Goal: Information Seeking & Learning: Find specific fact

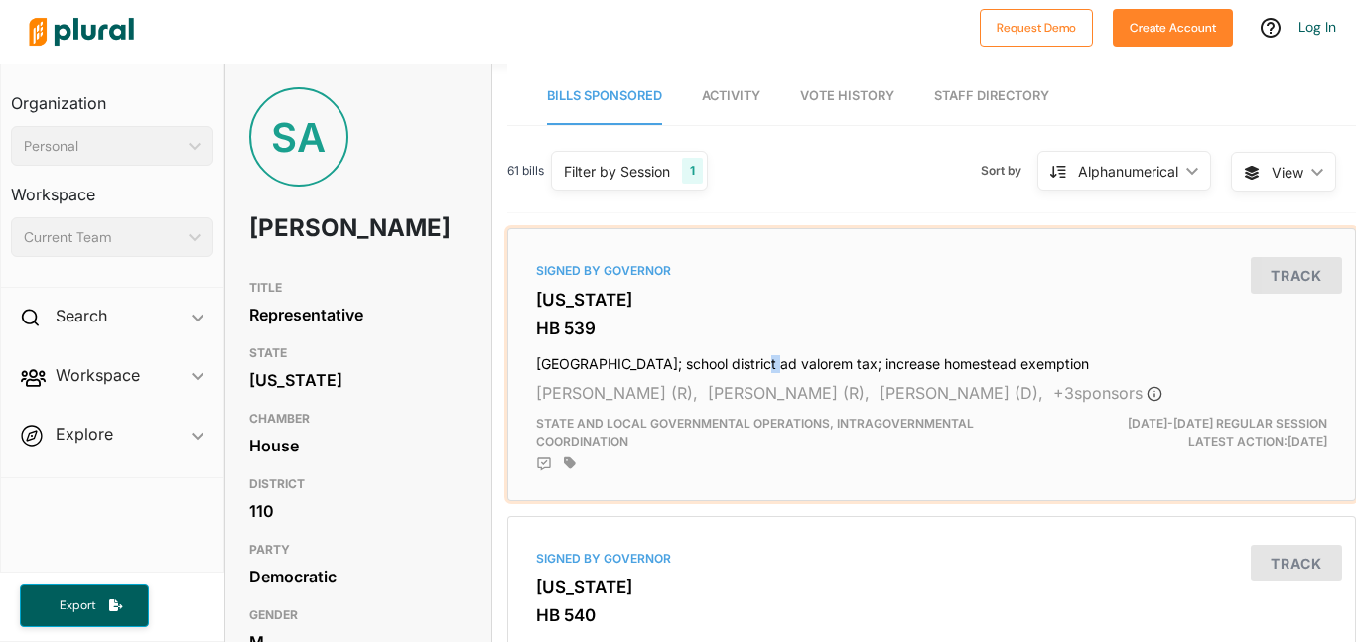
click at [725, 366] on h4 "[GEOGRAPHIC_DATA]; school district ad valorem tax; increase homestead exemption" at bounding box center [931, 359] width 791 height 27
click at [725, 366] on html "Request Demo Create Account Log In Organization Personal ic_keyboard_arrow_down…" at bounding box center [678, 321] width 1356 height 642
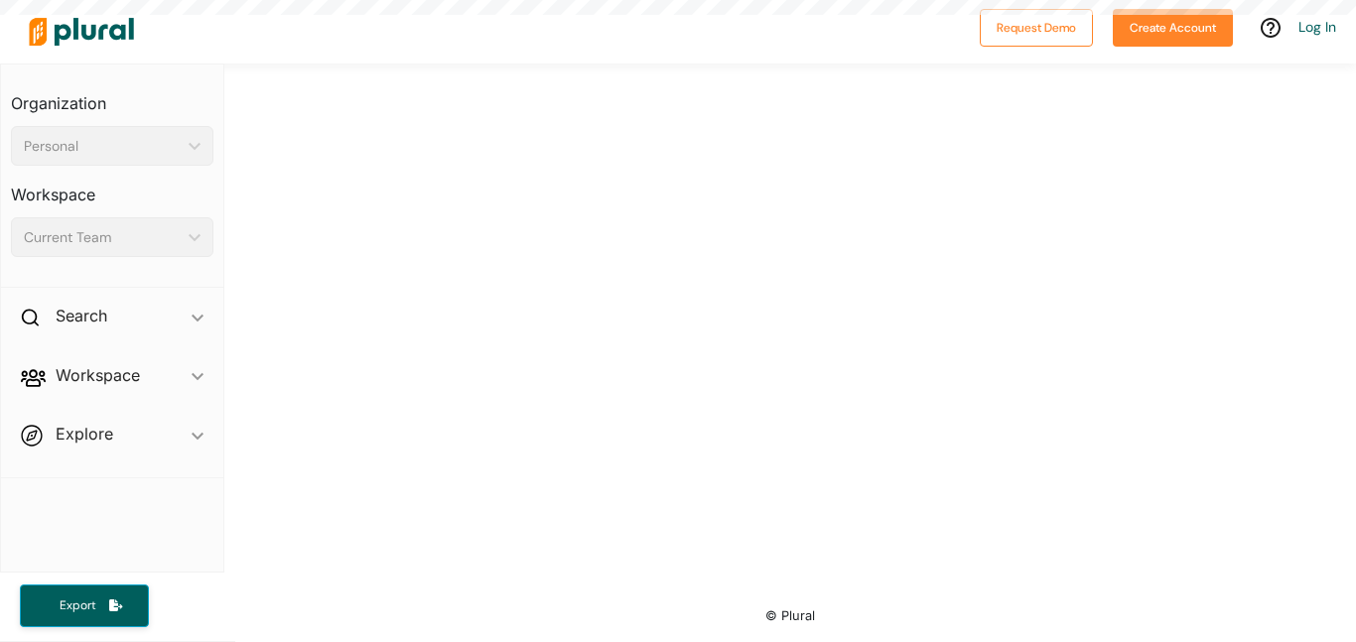
click at [725, 366] on div at bounding box center [790, 325] width 1132 height 523
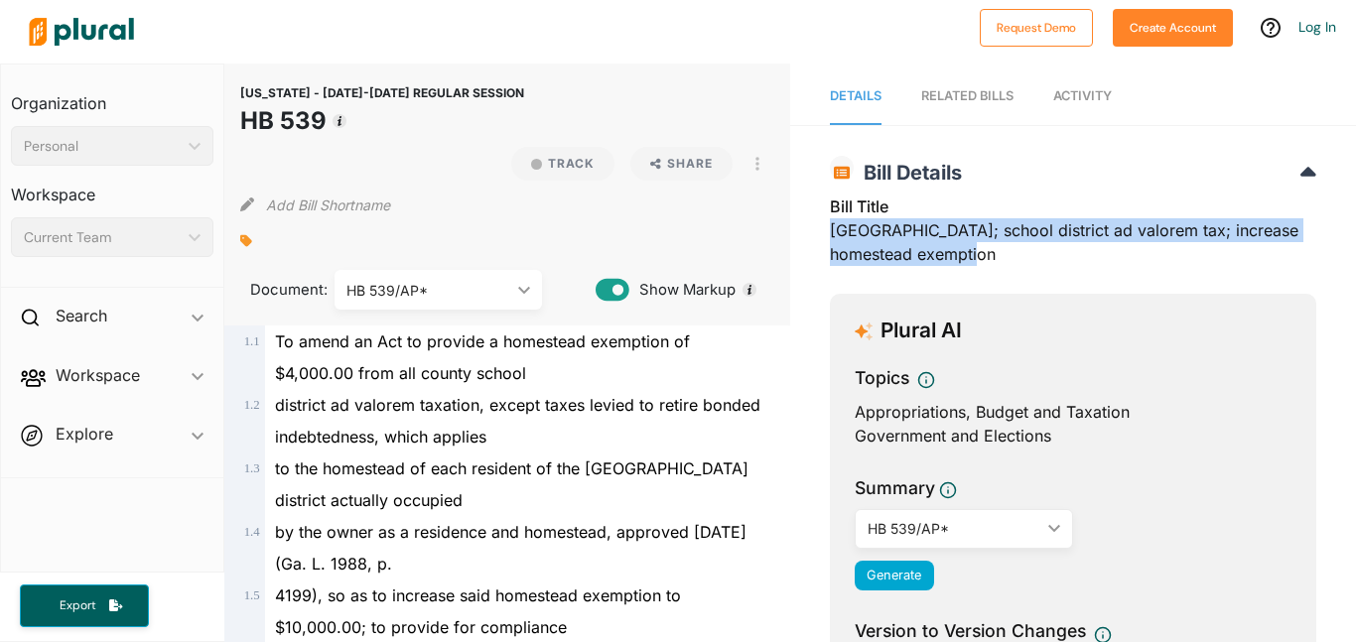
drag, startPoint x: 829, startPoint y: 224, endPoint x: 1018, endPoint y: 257, distance: 192.4
click at [1018, 257] on div "Bill Title [GEOGRAPHIC_DATA]; school district ad valorem tax; increase homestea…" at bounding box center [1073, 236] width 486 height 83
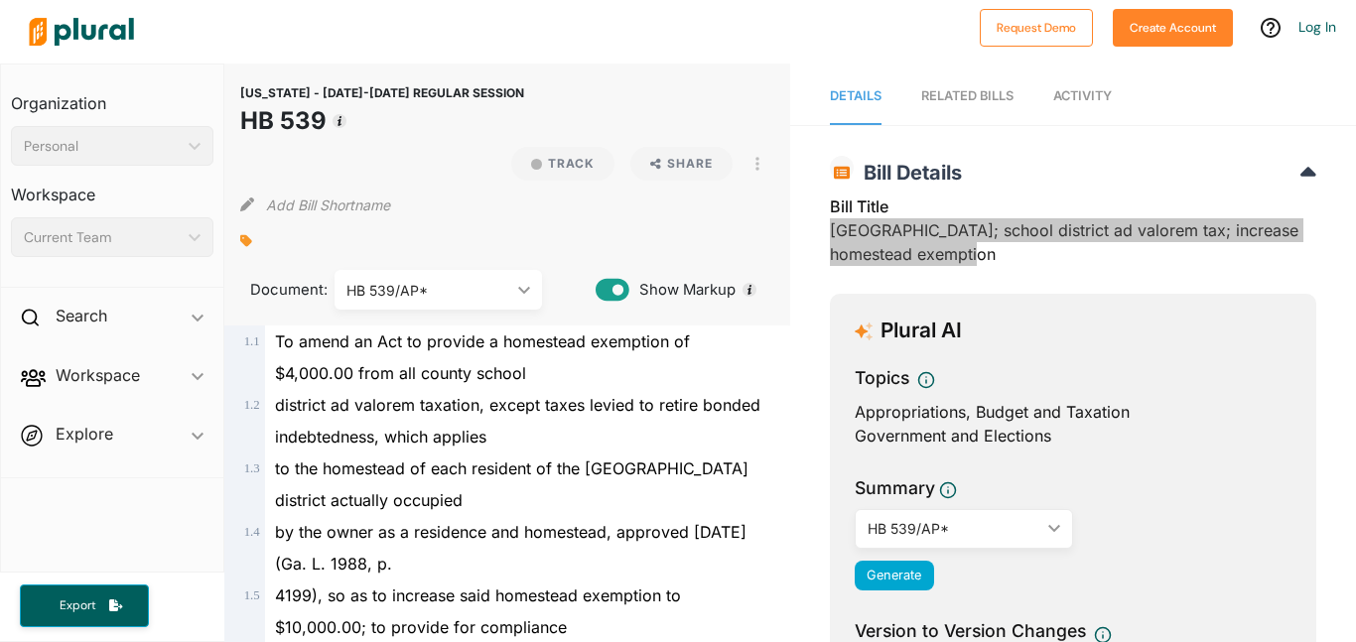
copy div "[GEOGRAPHIC_DATA]; school district ad valorem tax; increase homestead exemption"
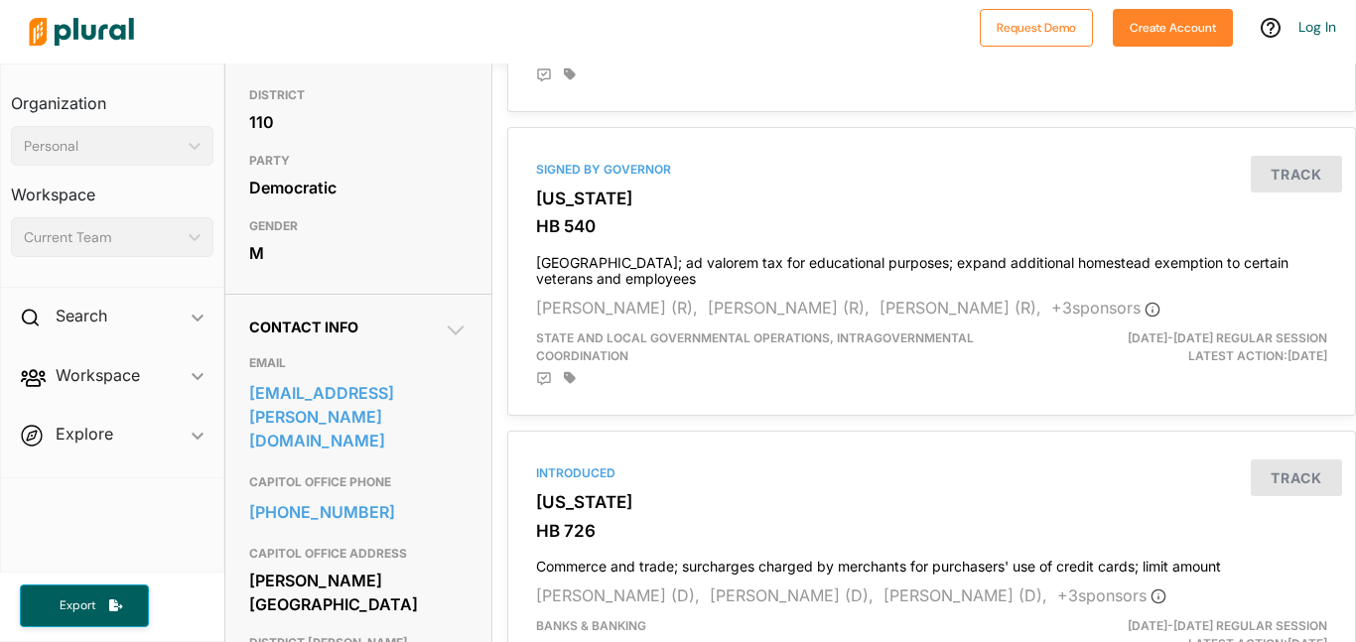
scroll to position [400, 0]
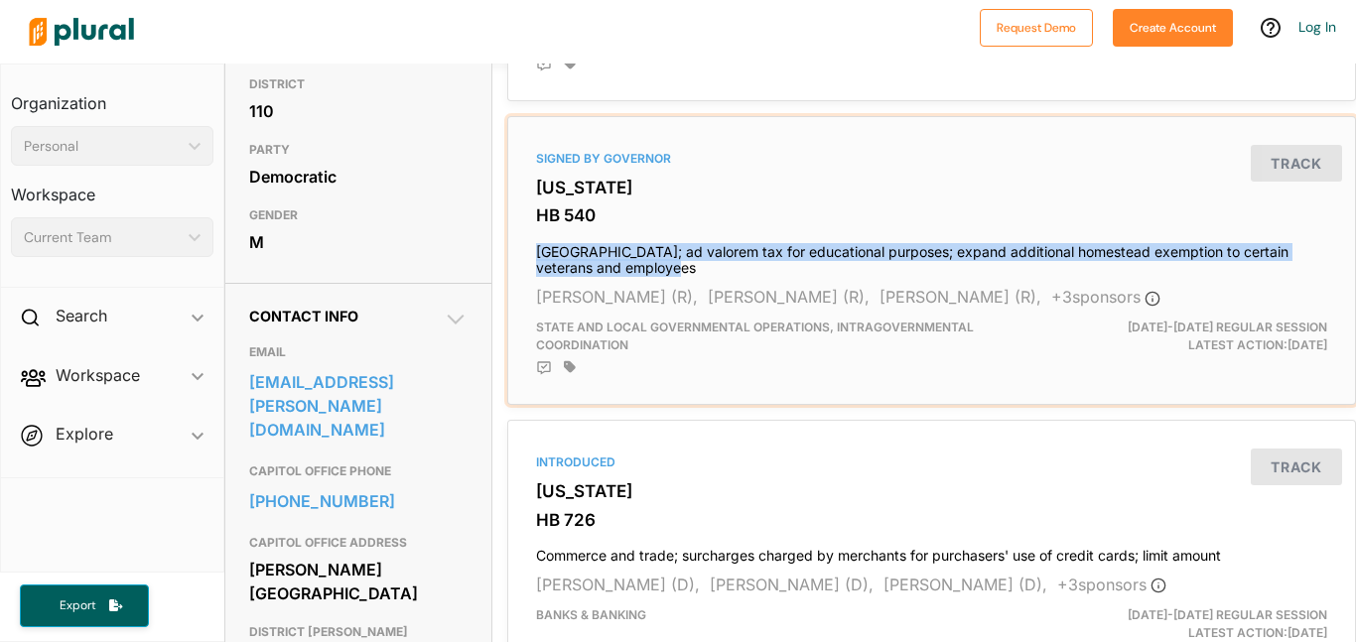
drag, startPoint x: 533, startPoint y: 254, endPoint x: 677, endPoint y: 270, distance: 144.8
click at [677, 270] on div "Signed by Governor [US_STATE] HB 540 Gwinnett County; ad valorem tax for educat…" at bounding box center [931, 260] width 831 height 271
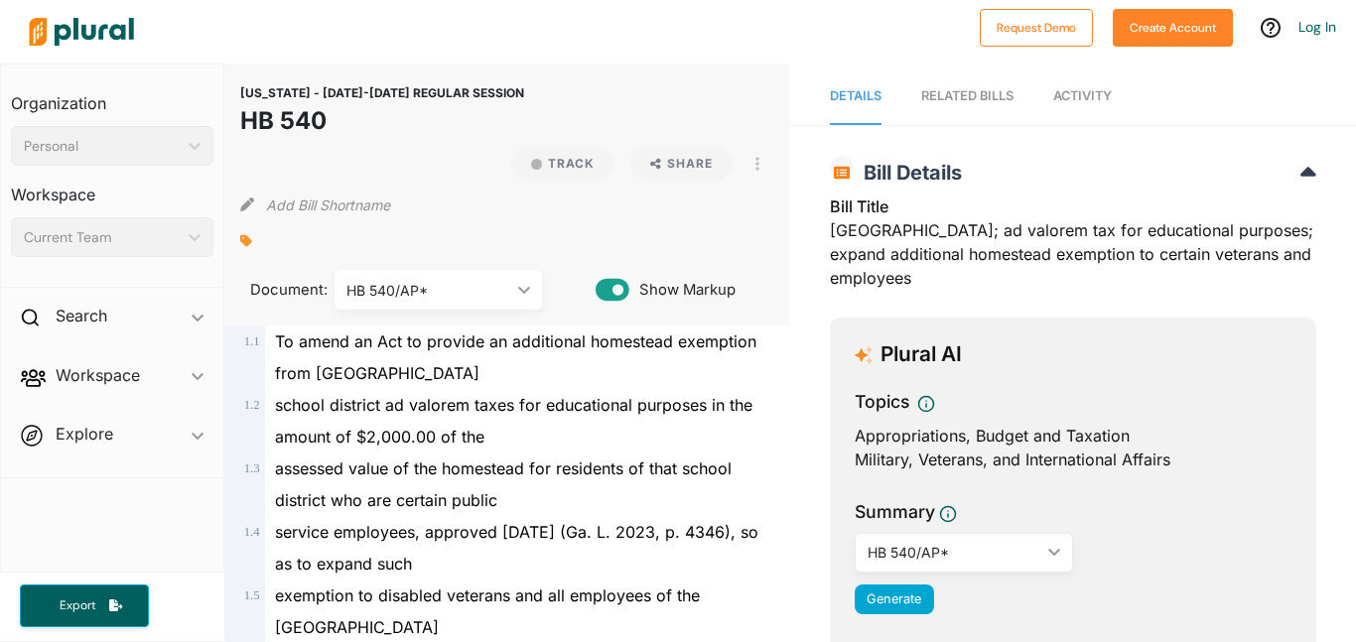
click at [897, 261] on div "Bill Title Gwinnett County; ad valorem tax for educational purposes; expand add…" at bounding box center [1073, 248] width 486 height 107
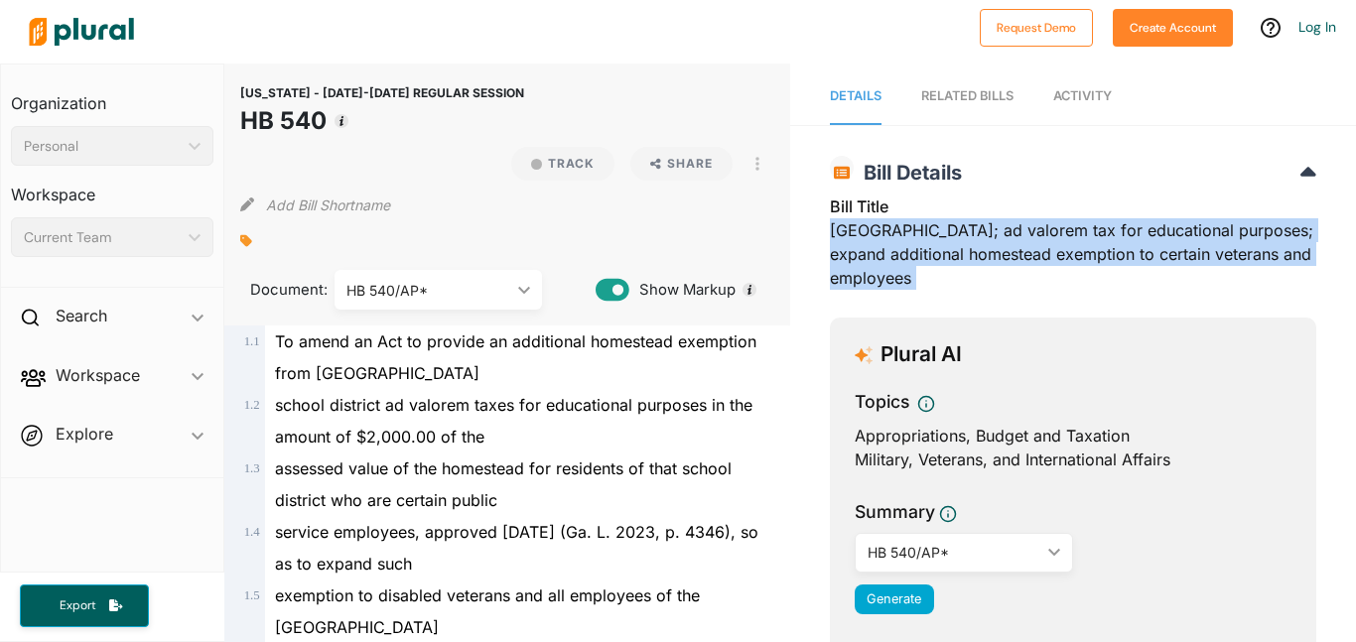
copy div "[GEOGRAPHIC_DATA]; ad valorem tax for educational purposes; expand additional h…"
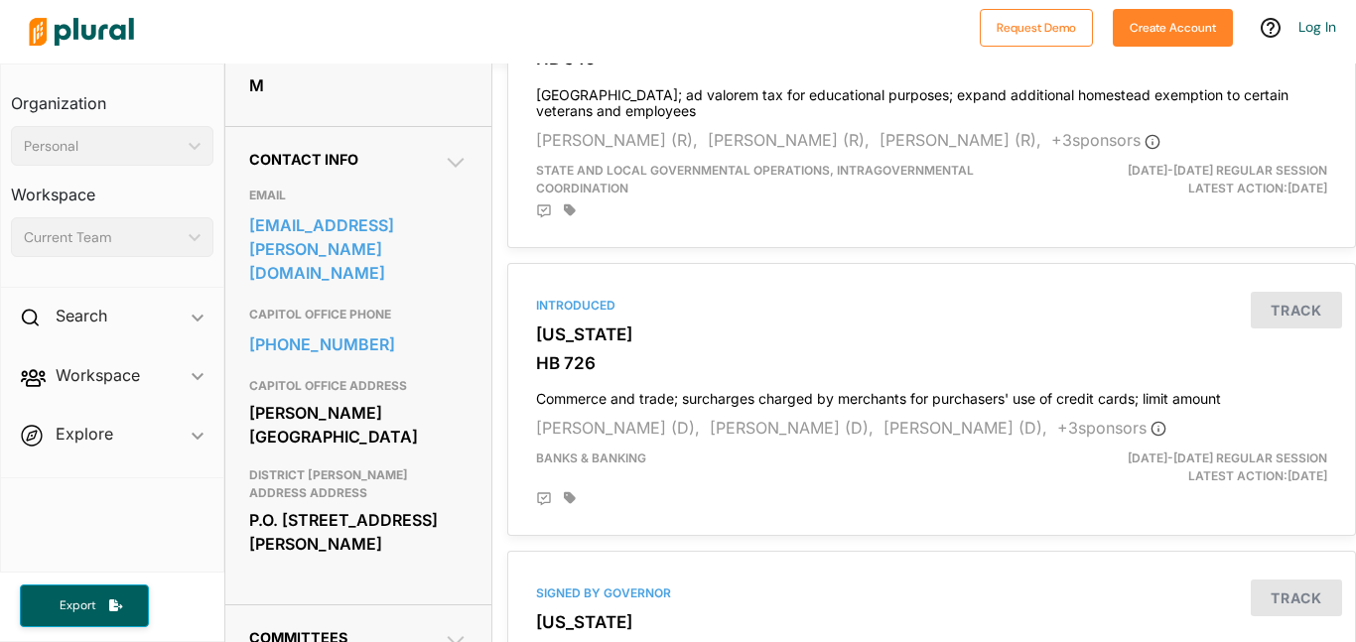
scroll to position [579, 0]
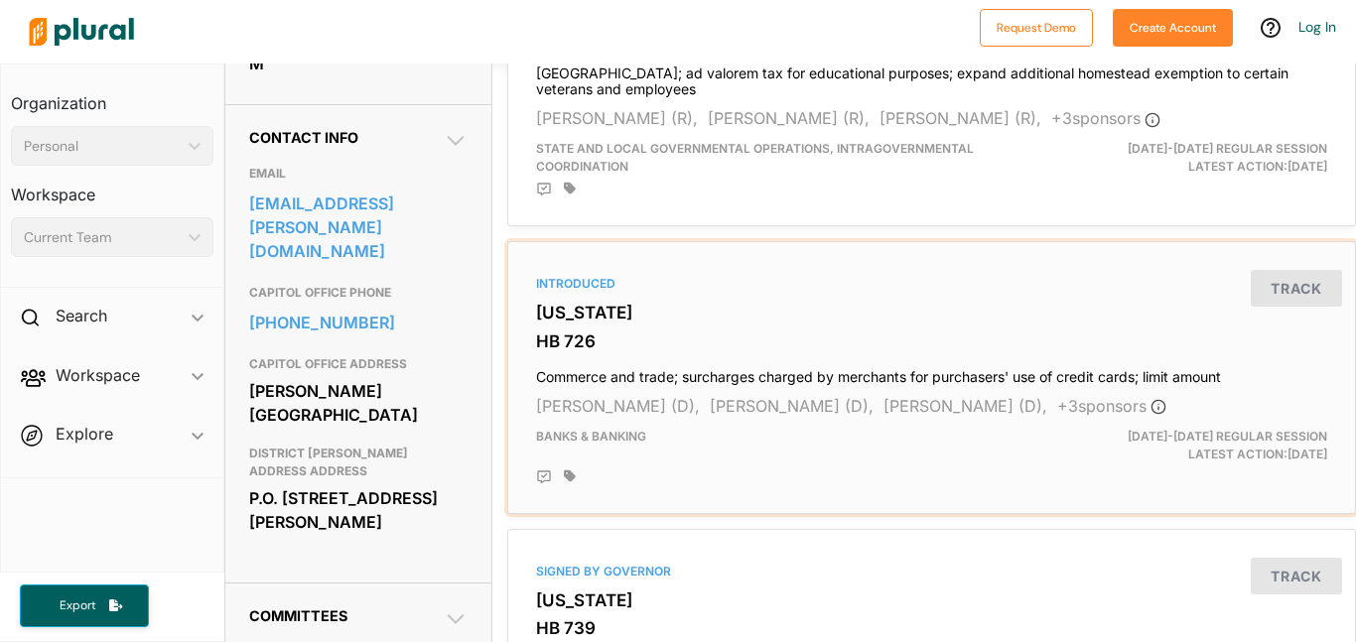
click at [715, 375] on h4 "Commerce and trade; surcharges charged by merchants for purchasers' use of cred…" at bounding box center [931, 372] width 791 height 27
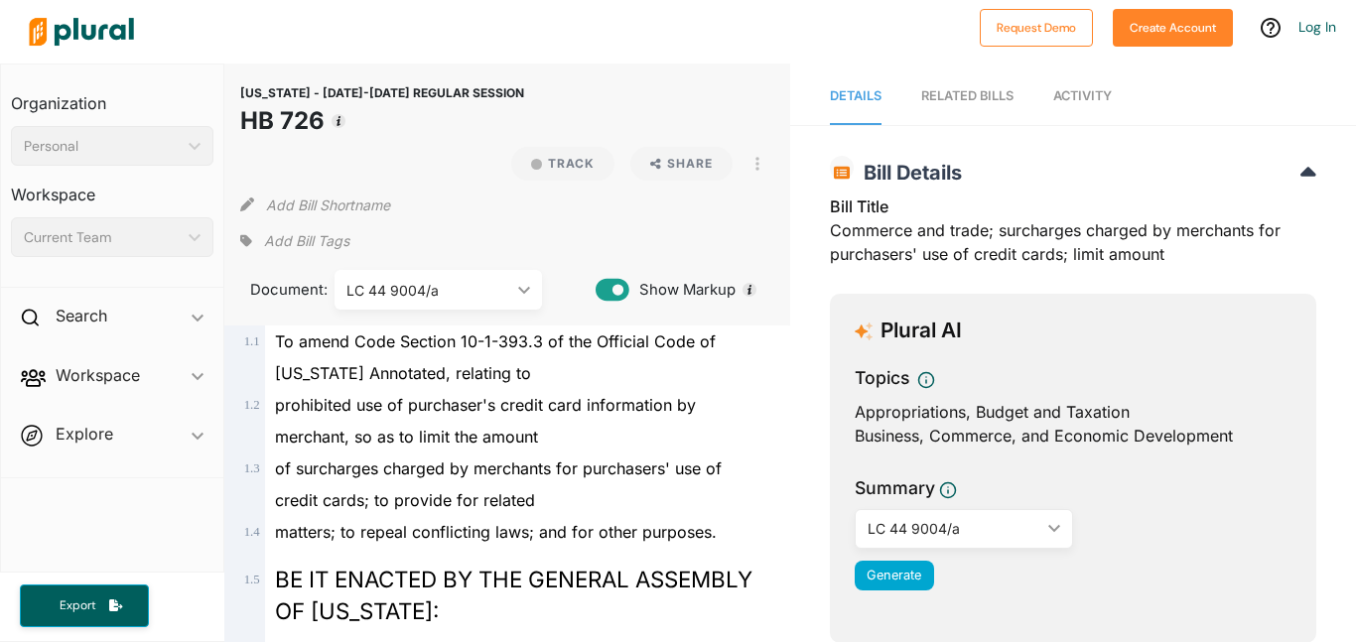
click at [873, 245] on div "Bill Title Commerce and trade; surcharges charged by merchants for purchasers' …" at bounding box center [1073, 236] width 486 height 83
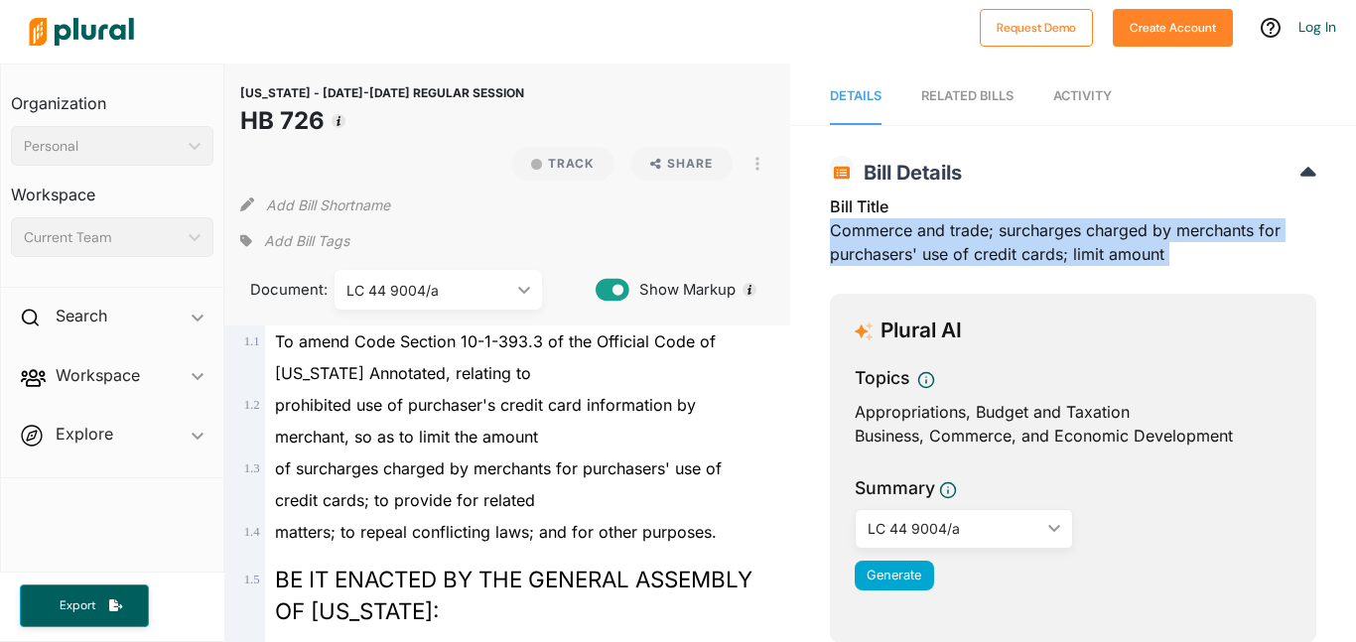
copy div "Commerce and trade; surcharges charged by merchants for purchasers' use of cred…"
